Goal: Navigation & Orientation: Find specific page/section

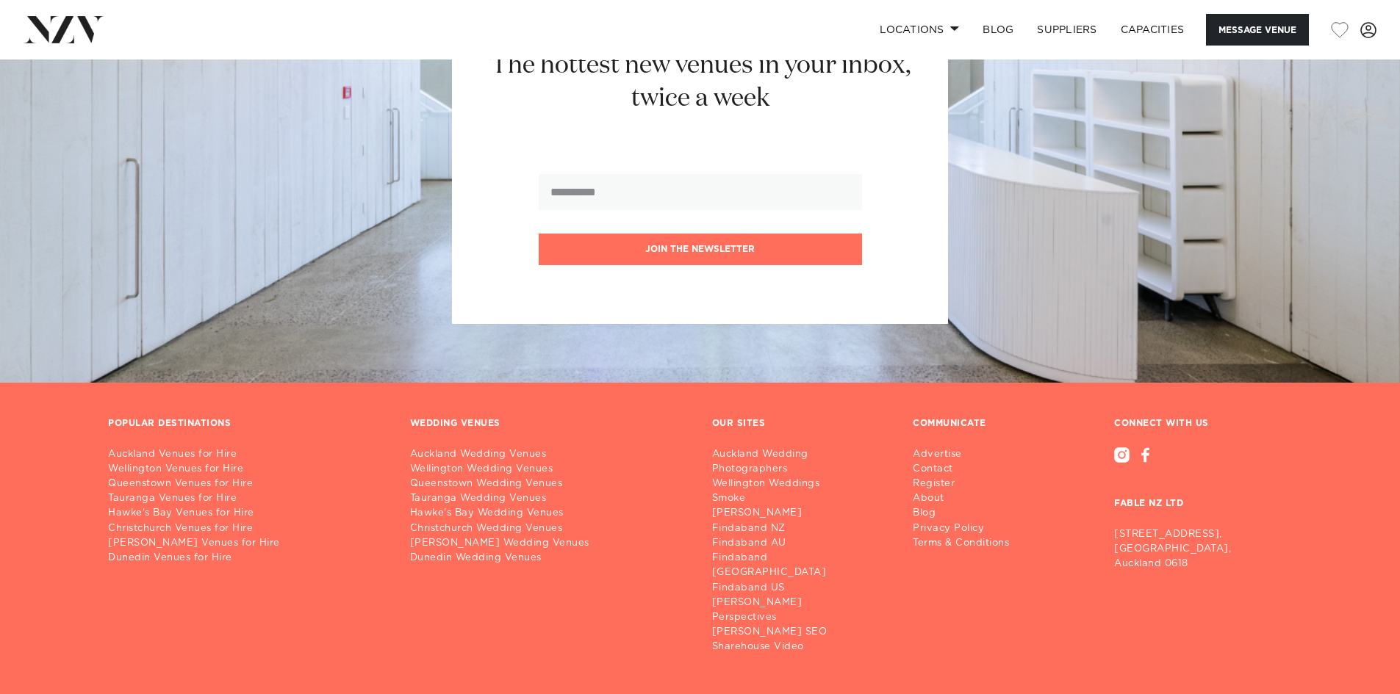
scroll to position [2352, 0]
click at [944, 29] on link "Locations" at bounding box center [919, 30] width 103 height 32
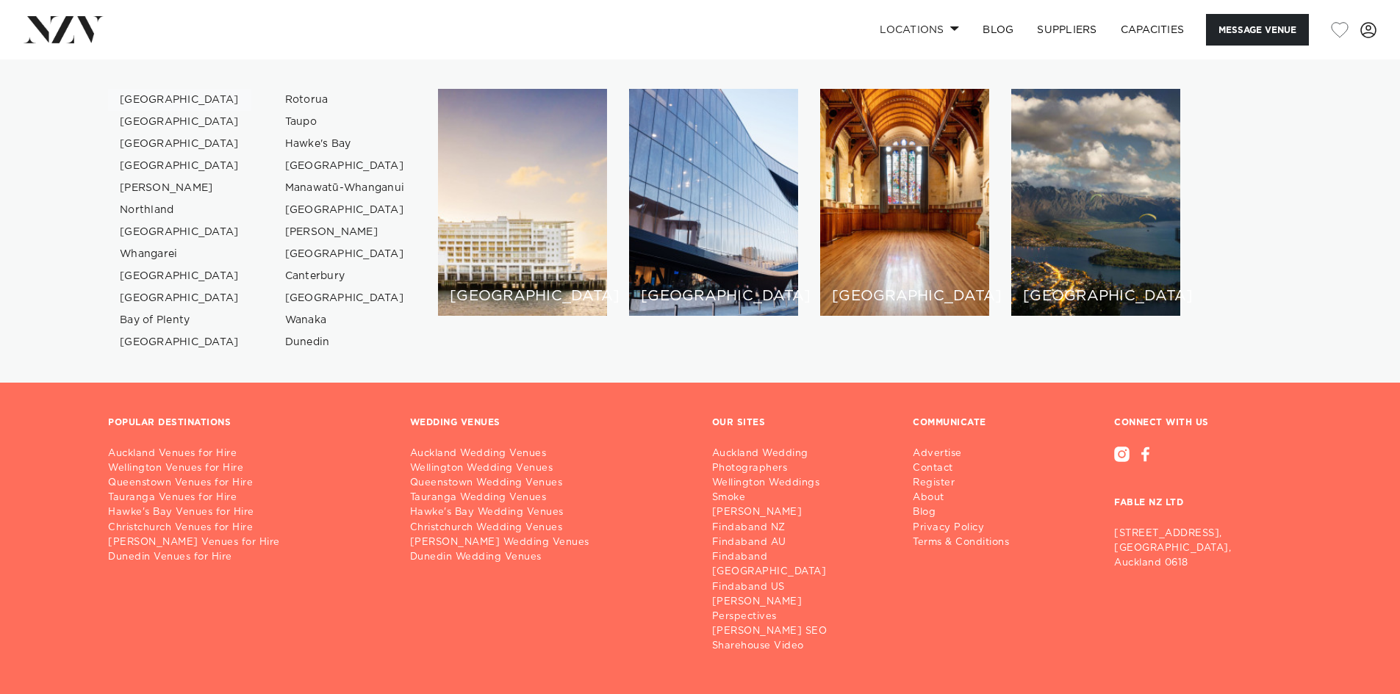
click at [141, 101] on link "[GEOGRAPHIC_DATA]" at bounding box center [179, 100] width 143 height 22
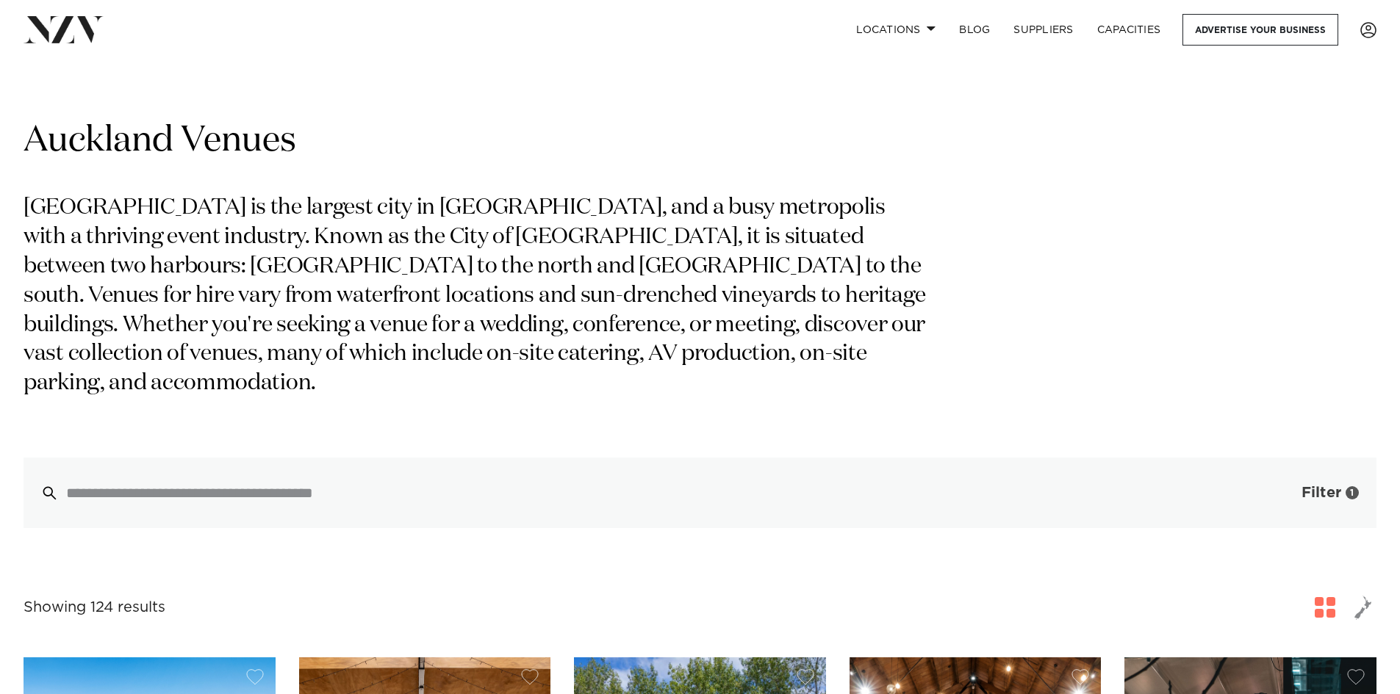
click at [1319, 458] on button "Filter 1" at bounding box center [1315, 493] width 122 height 71
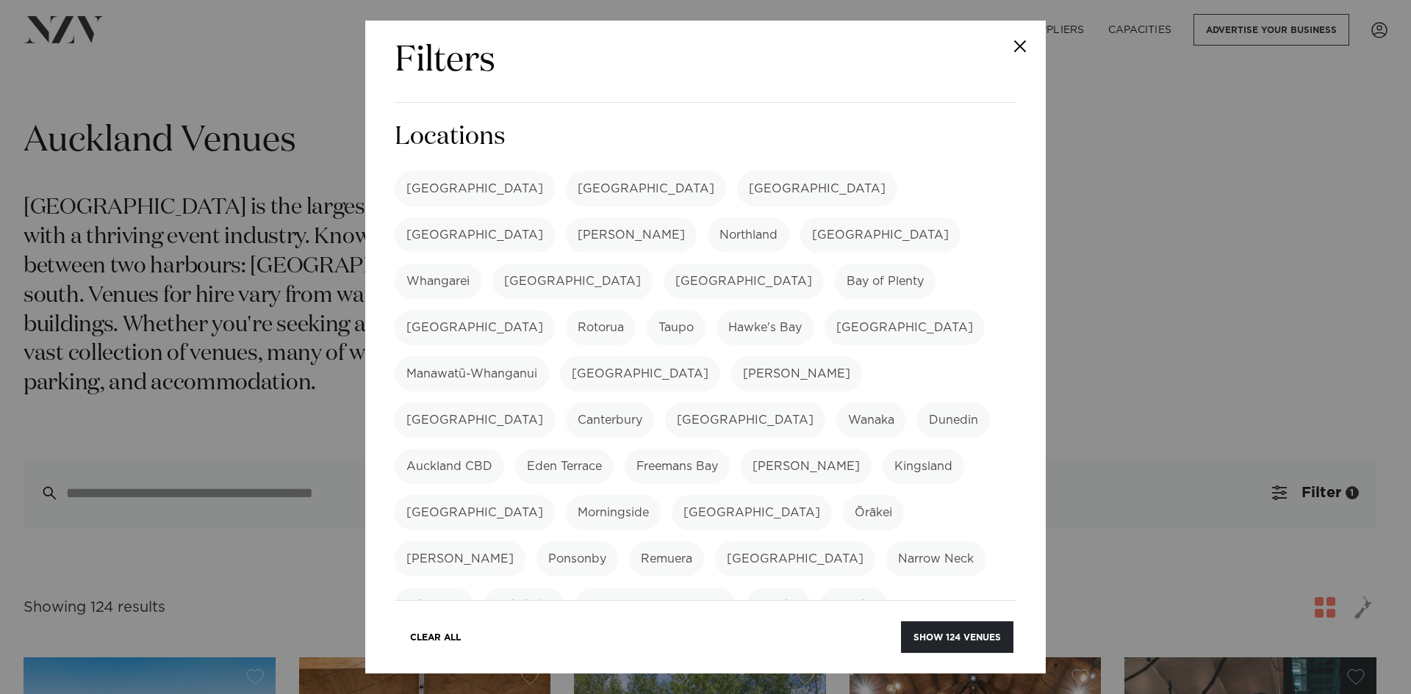
click at [1024, 51] on button "Close" at bounding box center [1019, 46] width 51 height 51
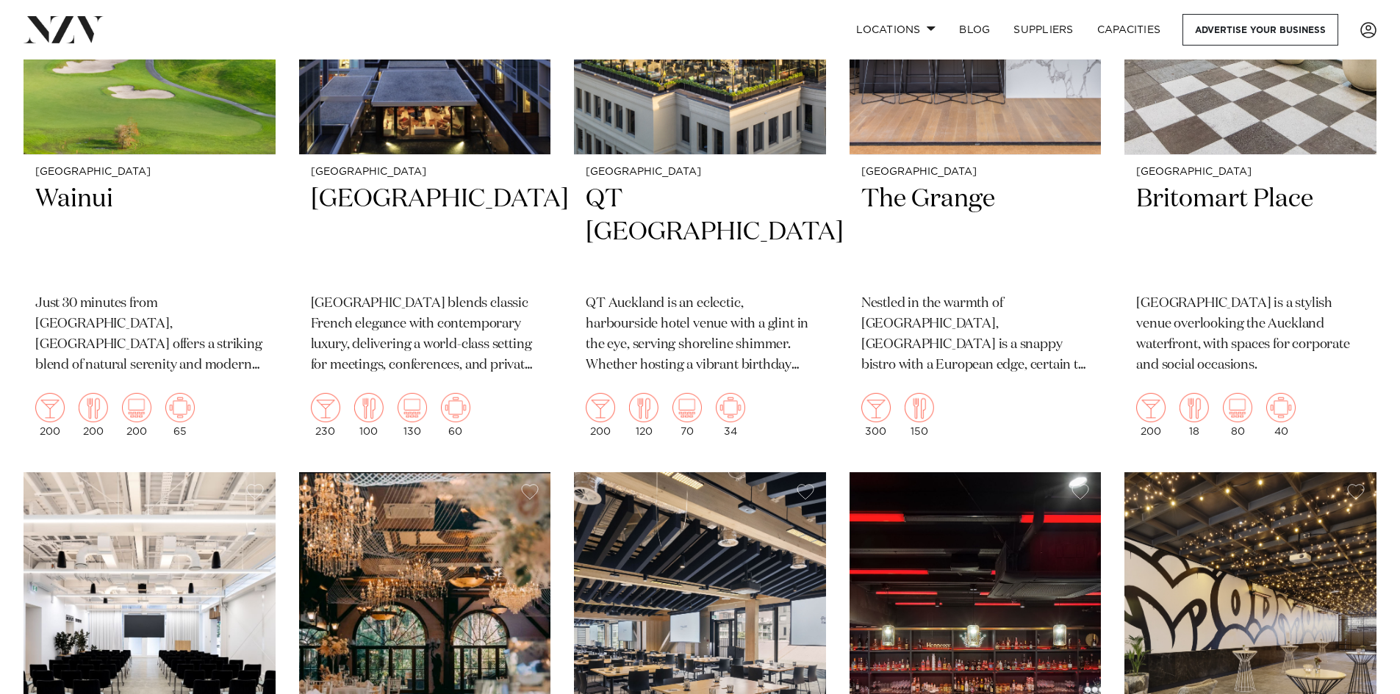
scroll to position [3527, 0]
